Goal: Information Seeking & Learning: Learn about a topic

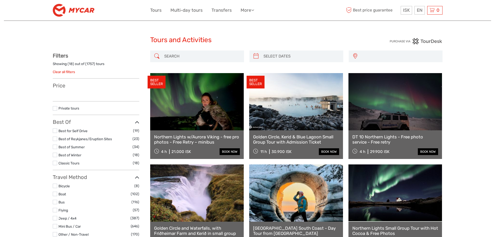
select select
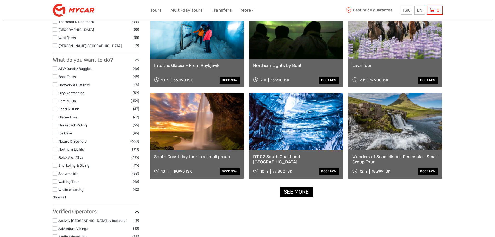
scroll to position [459, 0]
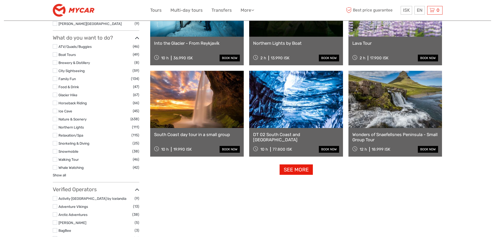
click at [299, 172] on link "See more" at bounding box center [296, 169] width 33 height 11
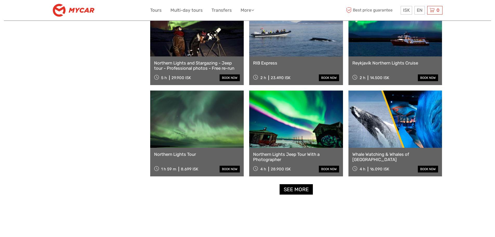
scroll to position [1026, 0]
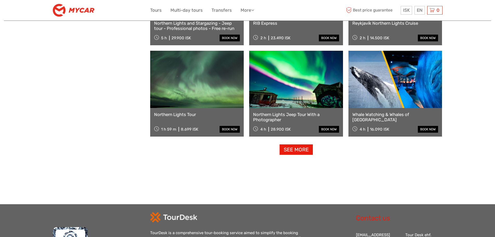
click at [302, 154] on link "See more" at bounding box center [296, 149] width 33 height 11
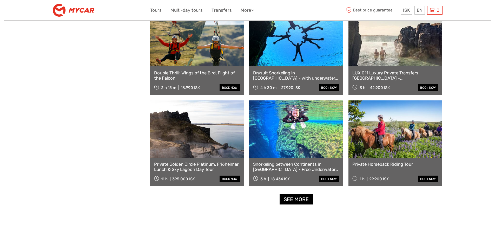
scroll to position [1537, 0]
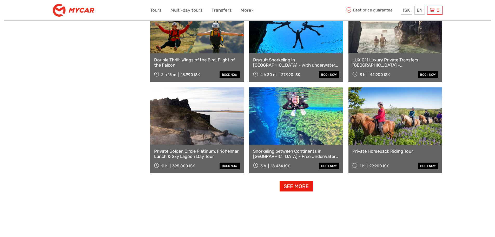
click at [303, 188] on link "See more" at bounding box center [296, 186] width 33 height 11
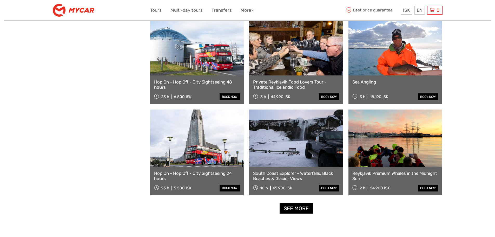
scroll to position [2070, 0]
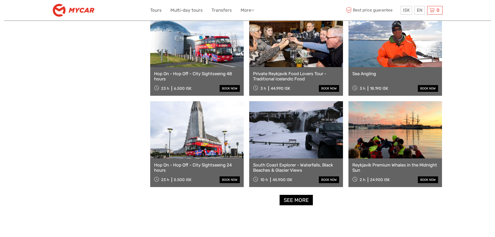
drag, startPoint x: 297, startPoint y: 202, endPoint x: 311, endPoint y: 202, distance: 14.3
click at [297, 202] on link "See more" at bounding box center [296, 200] width 33 height 11
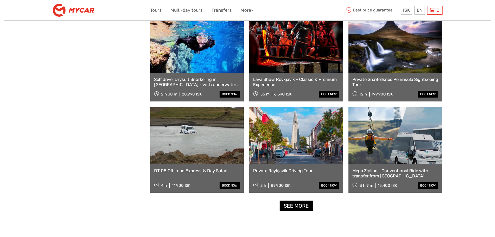
scroll to position [2622, 0]
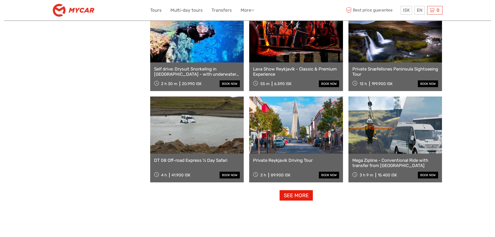
click at [303, 198] on link "See more" at bounding box center [296, 195] width 33 height 11
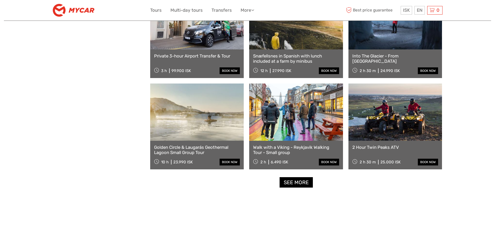
scroll to position [3195, 0]
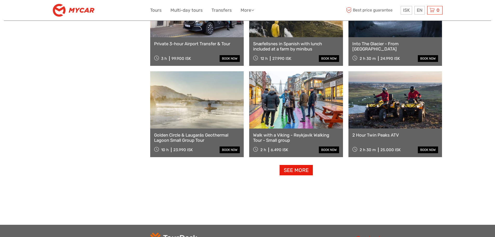
click at [302, 173] on link "See more" at bounding box center [296, 170] width 33 height 11
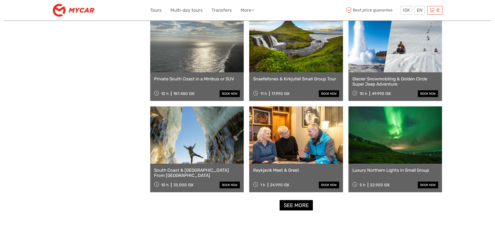
scroll to position [3712, 0]
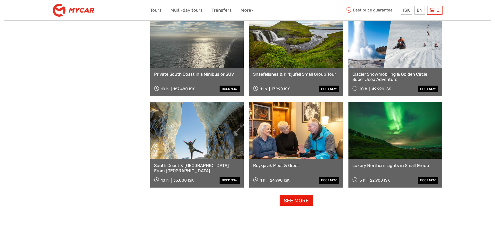
click at [300, 202] on link "See more" at bounding box center [296, 200] width 33 height 11
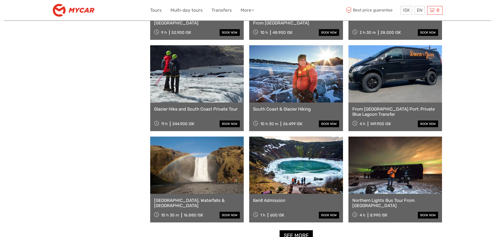
scroll to position [4341, 0]
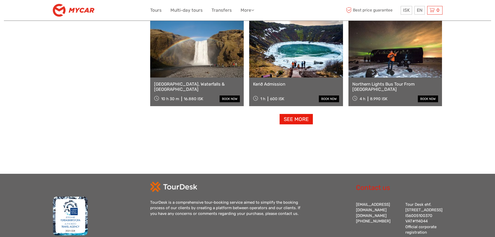
click at [293, 120] on link "See more" at bounding box center [296, 119] width 33 height 11
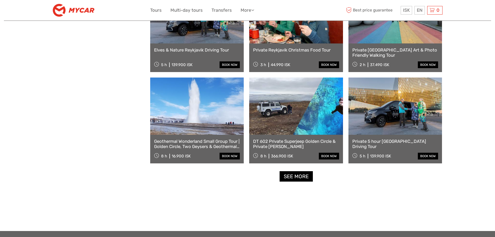
scroll to position [4843, 0]
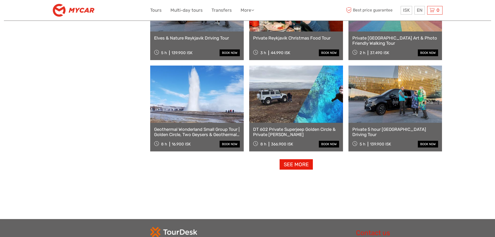
click at [304, 168] on link "See more" at bounding box center [296, 164] width 33 height 11
